Goal: Task Accomplishment & Management: Use online tool/utility

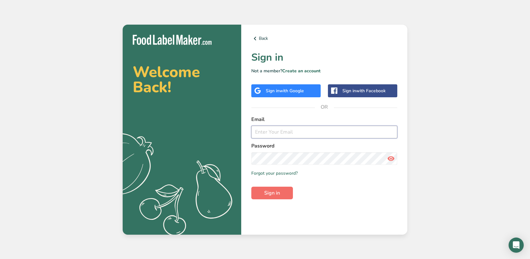
type input "[PERSON_NAME][EMAIL_ADDRESS][DOMAIN_NAME]"
click at [266, 196] on span "Sign in" at bounding box center [272, 193] width 16 height 8
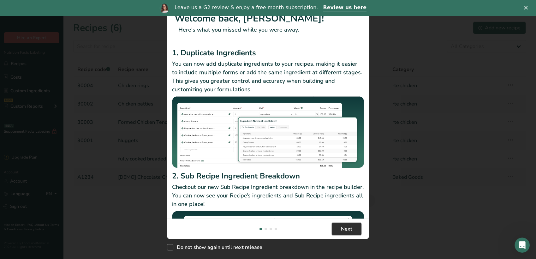
click at [351, 227] on span "Next" at bounding box center [346, 229] width 11 height 8
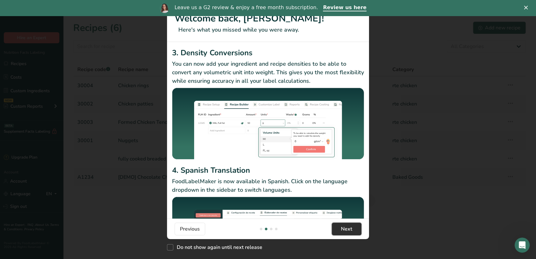
click at [351, 227] on span "Next" at bounding box center [346, 229] width 11 height 8
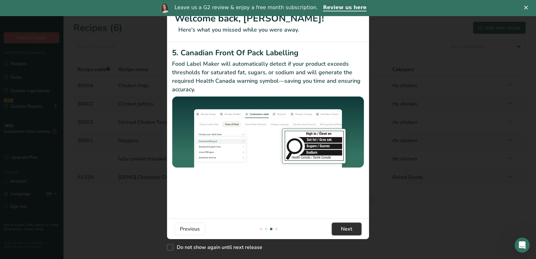
click at [351, 227] on span "Next" at bounding box center [346, 229] width 11 height 8
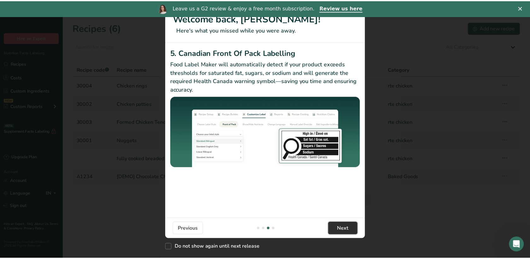
scroll to position [0, 606]
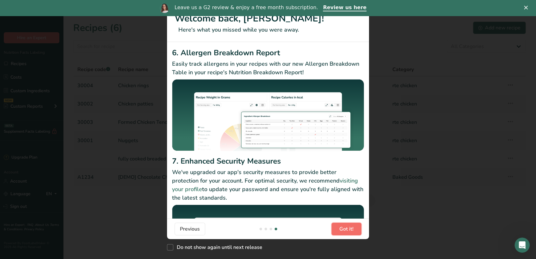
click at [351, 227] on span "Got it!" at bounding box center [346, 229] width 14 height 8
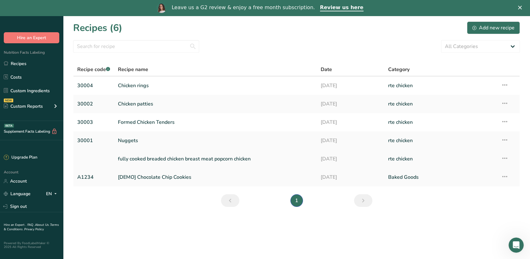
click at [179, 155] on link "fully cooked breaded chicken breast meat popcorn chicken" at bounding box center [215, 158] width 195 height 13
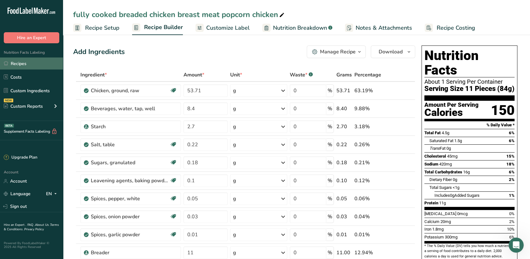
click at [22, 63] on link "Recipes" at bounding box center [31, 63] width 63 height 12
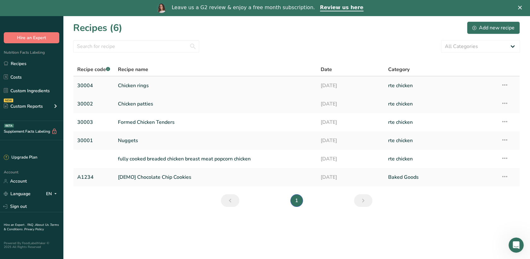
click at [146, 85] on link "Chicken rings" at bounding box center [215, 85] width 195 height 13
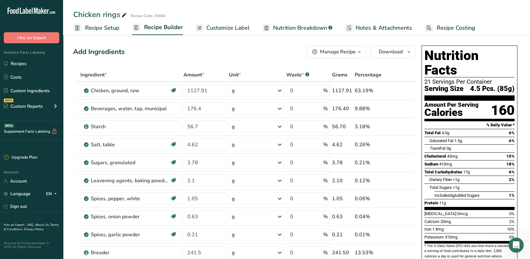
click at [230, 30] on span "Customize Label" at bounding box center [228, 28] width 44 height 9
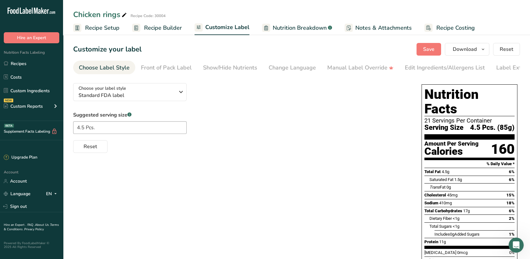
click at [298, 30] on span "Nutrition Breakdown" at bounding box center [300, 28] width 54 height 9
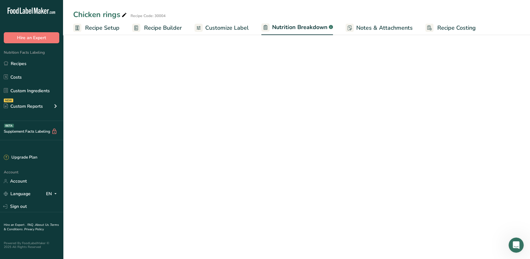
select select "Calories"
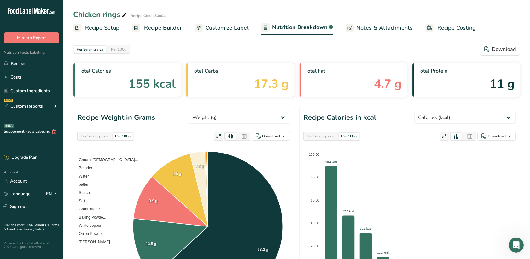
click at [389, 28] on span "Notes & Attachments" at bounding box center [384, 28] width 56 height 9
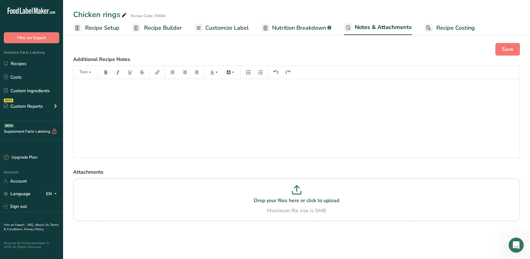
click at [150, 28] on span "Recipe Builder" at bounding box center [163, 28] width 38 height 9
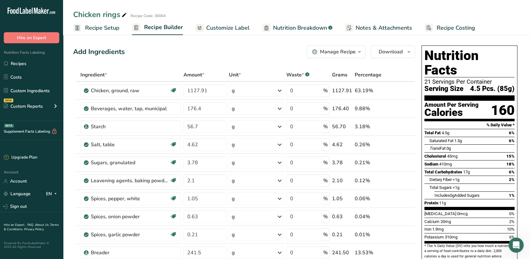
click at [93, 28] on span "Recipe Setup" at bounding box center [102, 28] width 34 height 9
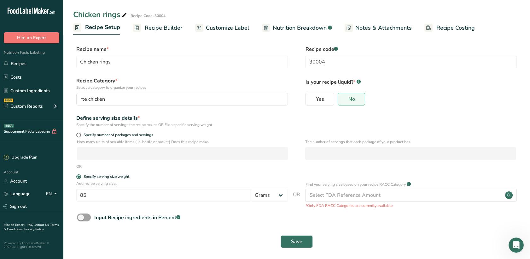
click at [148, 26] on span "Recipe Builder" at bounding box center [164, 28] width 38 height 9
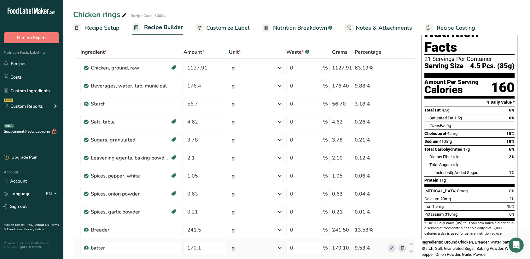
scroll to position [35, 0]
